Goal: Transaction & Acquisition: Purchase product/service

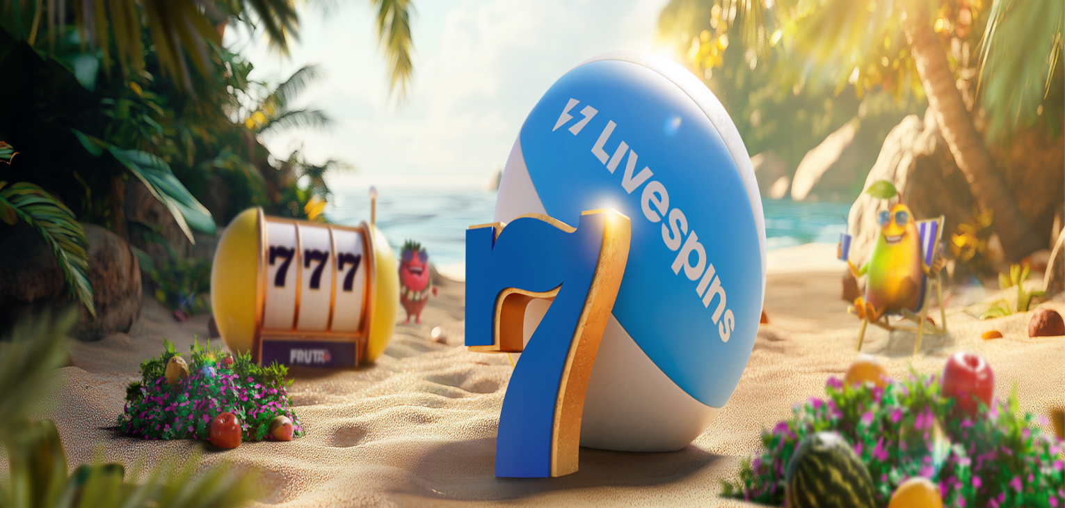
click at [95, 56] on span "Kirjaudu" at bounding box center [96, 50] width 34 height 10
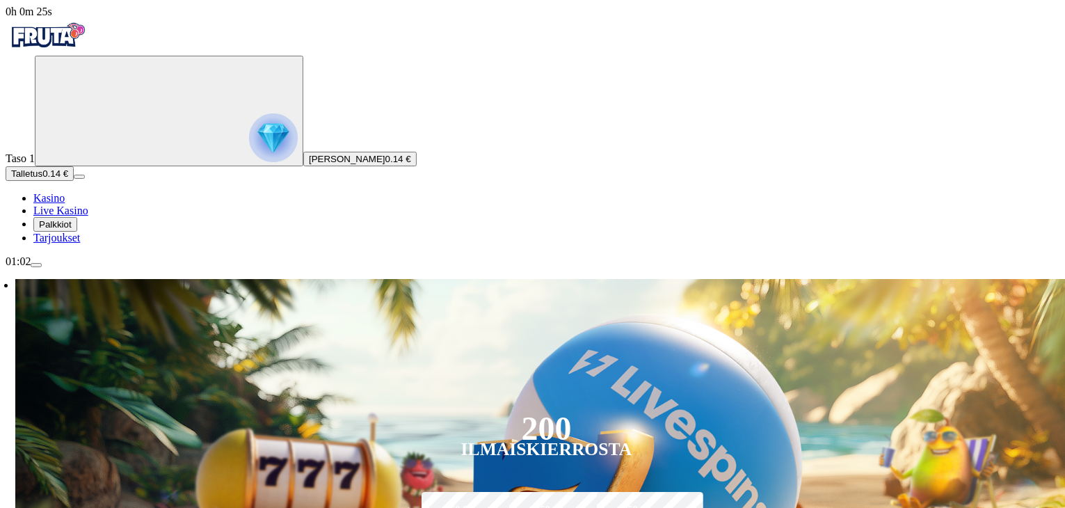
click at [74, 181] on button "Talletus 0.14 €" at bounding box center [40, 173] width 68 height 15
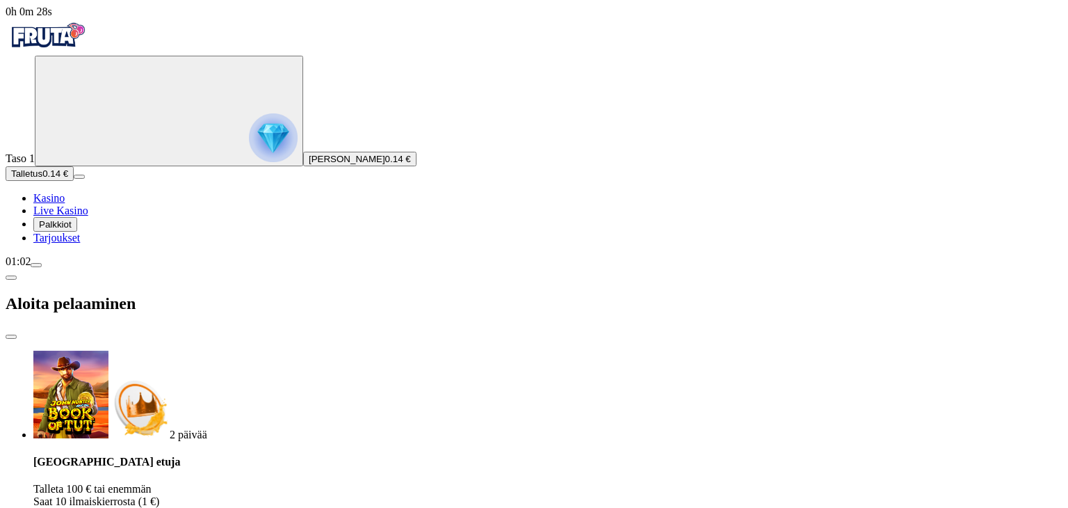
drag, startPoint x: 217, startPoint y: 329, endPoint x: 150, endPoint y: 330, distance: 66.8
type input "**"
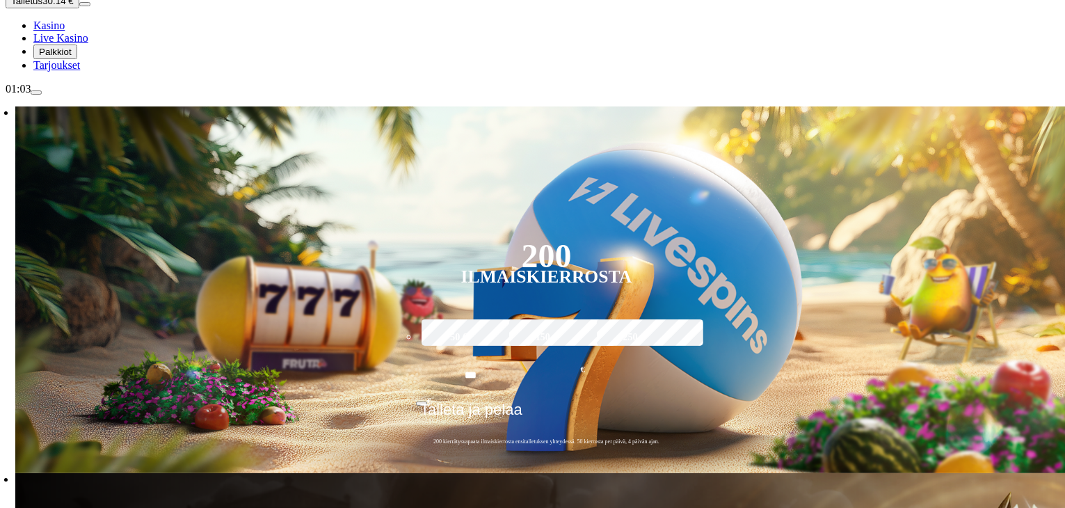
scroll to position [209, 0]
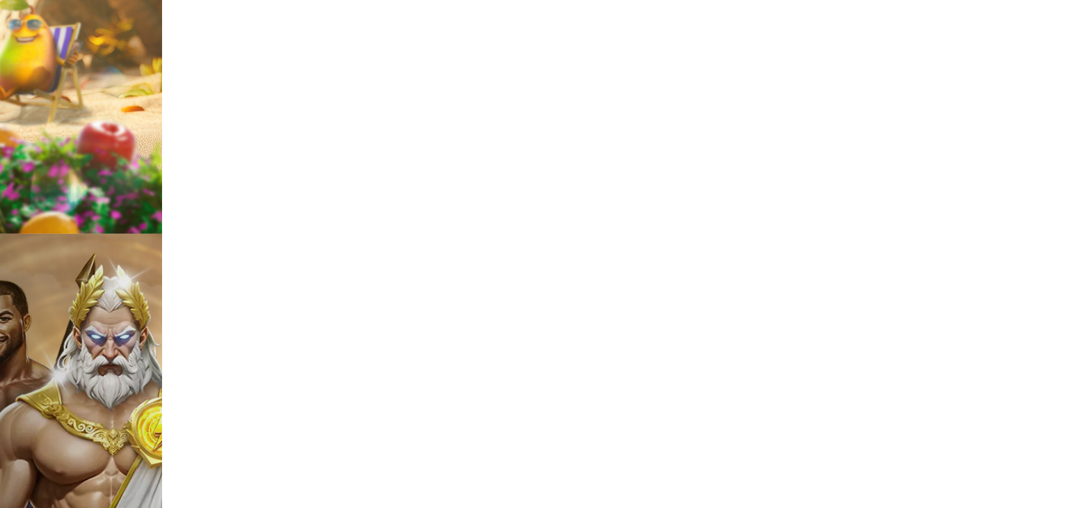
scroll to position [417, 0]
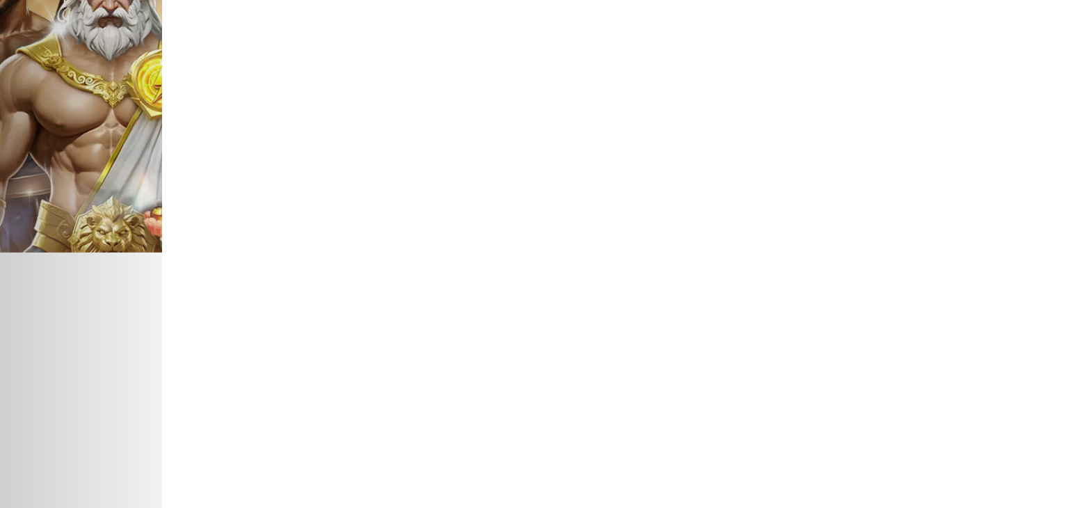
scroll to position [765, 0]
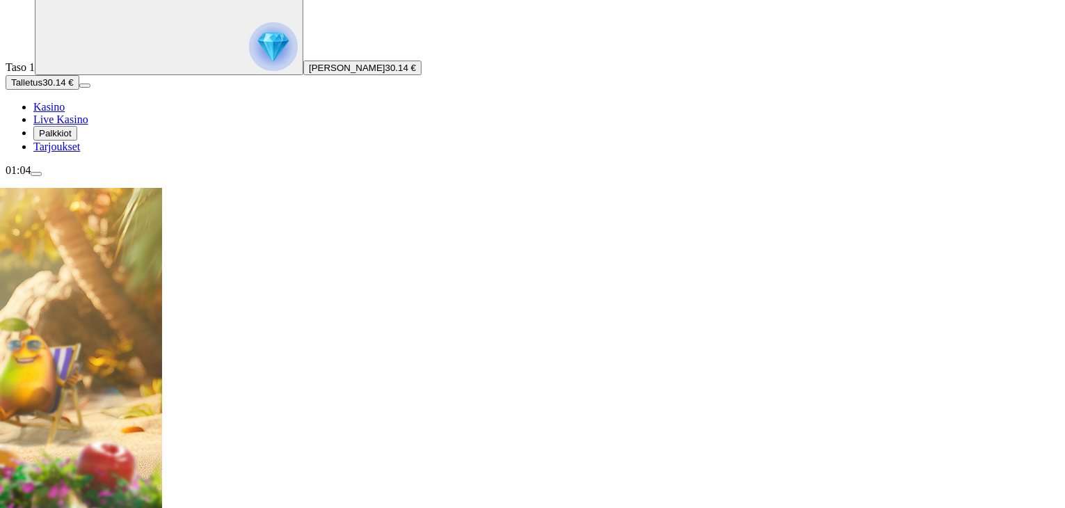
scroll to position [70, 0]
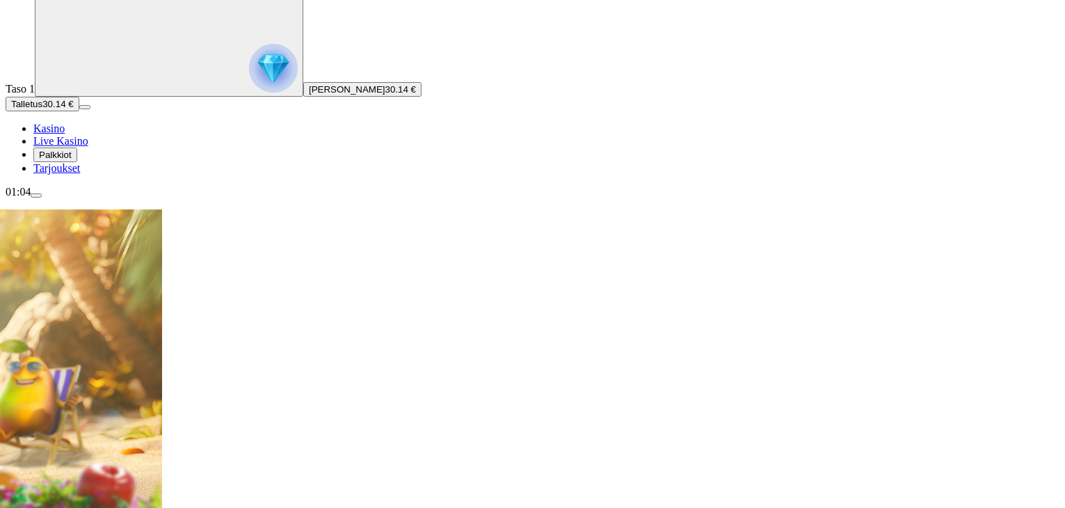
drag, startPoint x: 808, startPoint y: 296, endPoint x: 691, endPoint y: 307, distance: 117.4
type input "*"
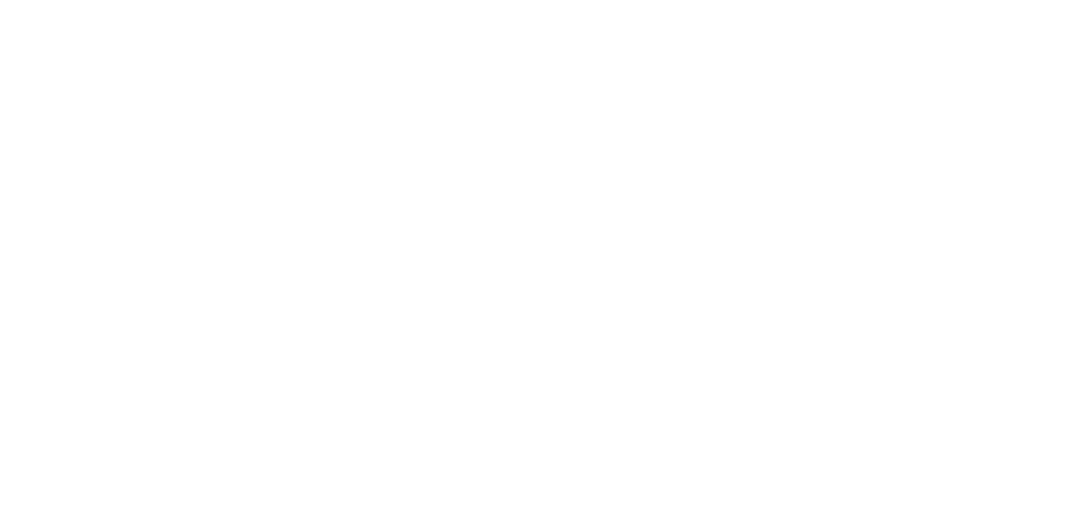
scroll to position [556, 0]
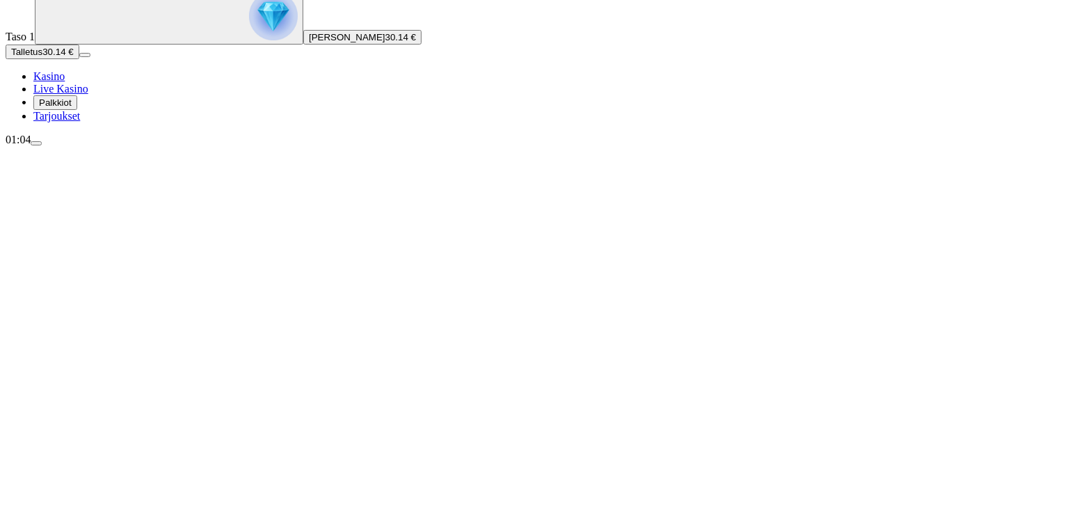
scroll to position [139, 0]
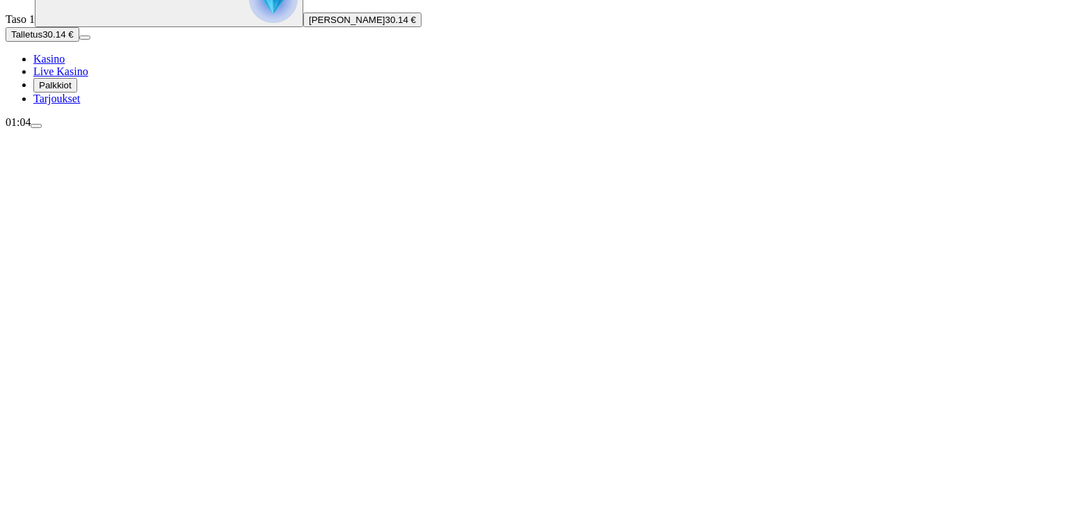
type input "******"
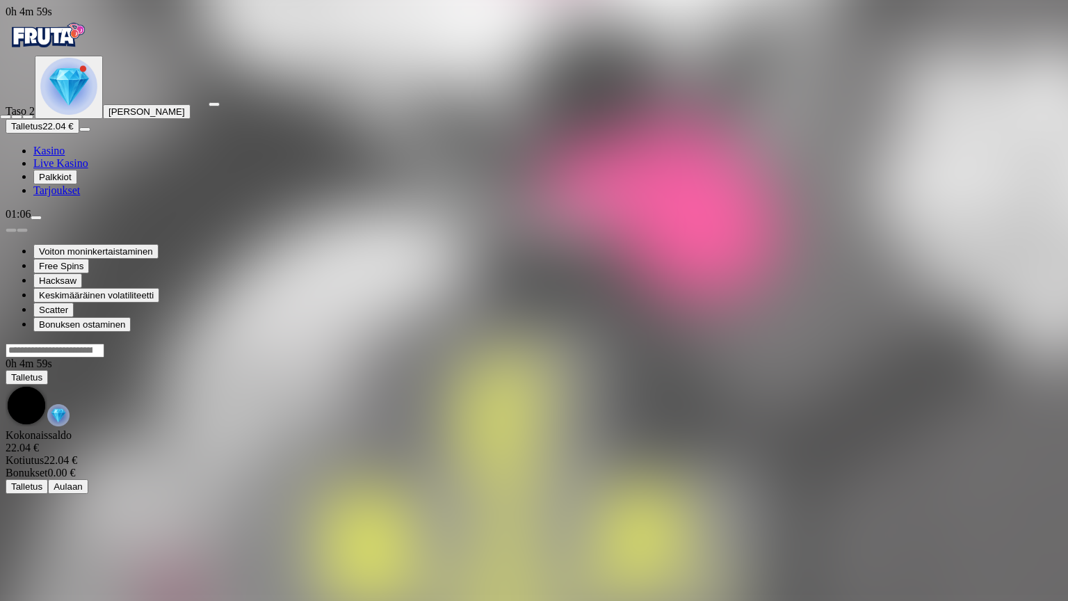
click at [6, 117] on span "close icon" at bounding box center [6, 117] width 0 height 0
